Goal: Task Accomplishment & Management: Manage account settings

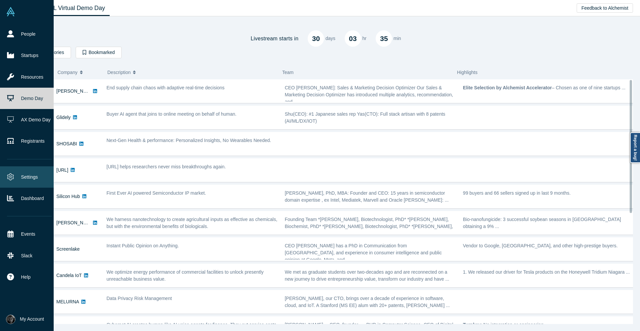
click at [10, 113] on link "Settings" at bounding box center [29, 176] width 59 height 21
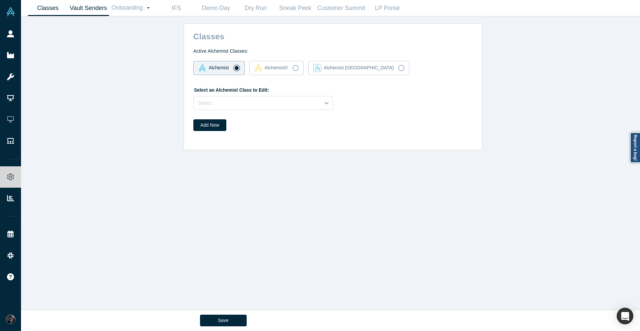
click at [100, 10] on link "Vault Senders" at bounding box center [88, 8] width 41 height 16
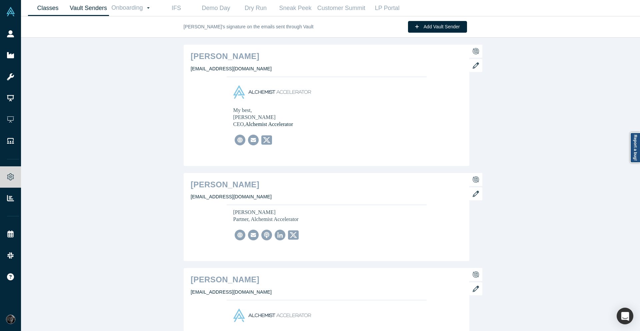
click at [49, 1] on link "Classes" at bounding box center [48, 8] width 40 height 16
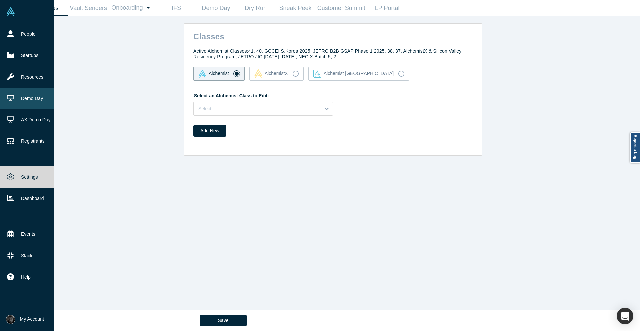
click at [17, 103] on link "Demo Day" at bounding box center [29, 98] width 59 height 21
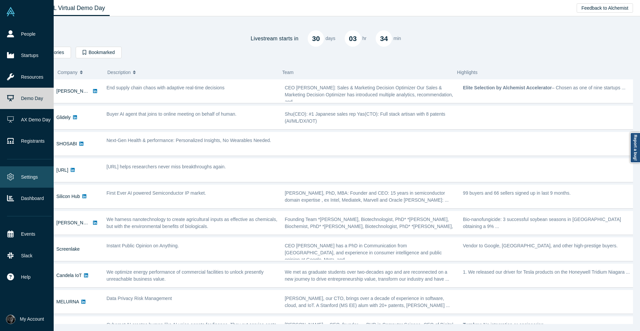
click at [13, 113] on icon at bounding box center [10, 176] width 7 height 7
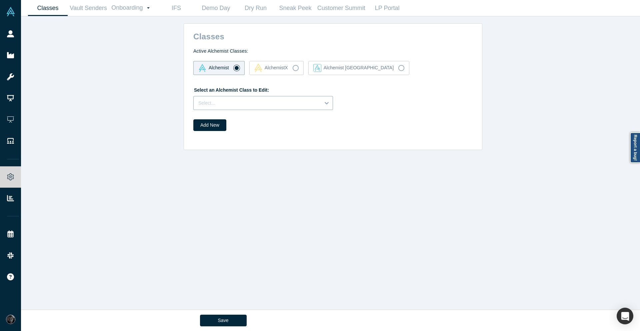
click at [240, 97] on div "Select..." at bounding box center [263, 103] width 140 height 14
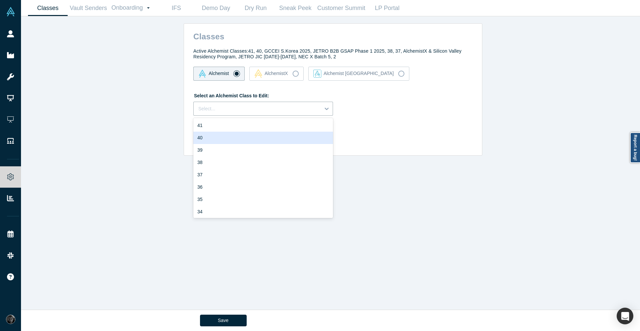
click at [259, 113] on div "40" at bounding box center [263, 138] width 140 height 12
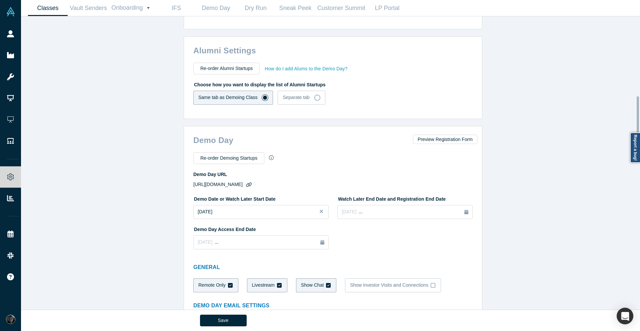
scroll to position [440, 0]
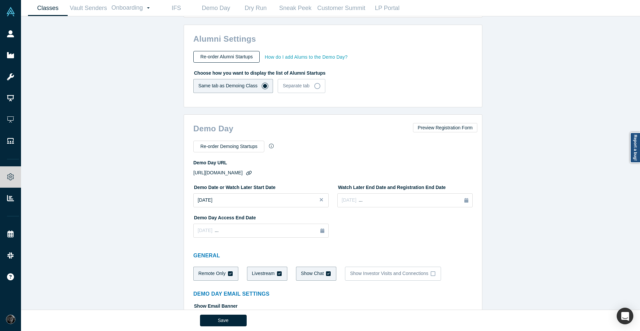
click at [227, 57] on button "Re-order Alumni Startups" at bounding box center [226, 57] width 66 height 12
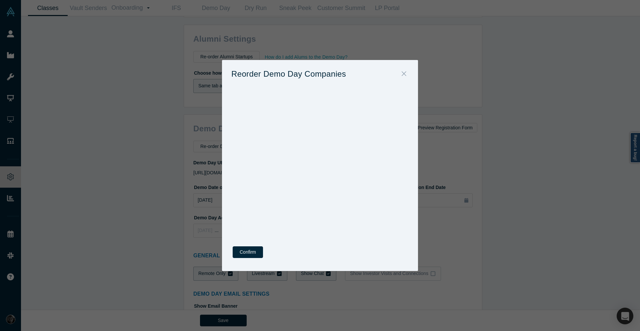
click at [404, 73] on icon "Close" at bounding box center [404, 73] width 5 height 7
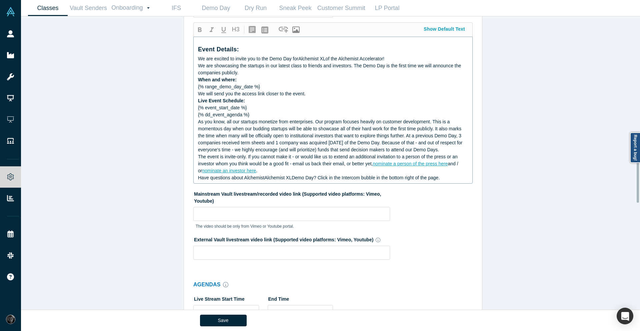
scroll to position [840, 0]
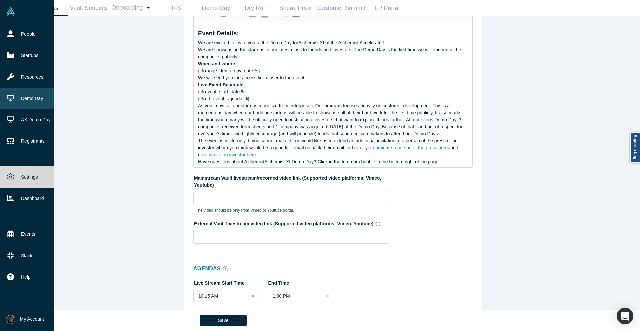
click at [19, 105] on link "Demo Day" at bounding box center [29, 98] width 59 height 21
